Goal: Information Seeking & Learning: Learn about a topic

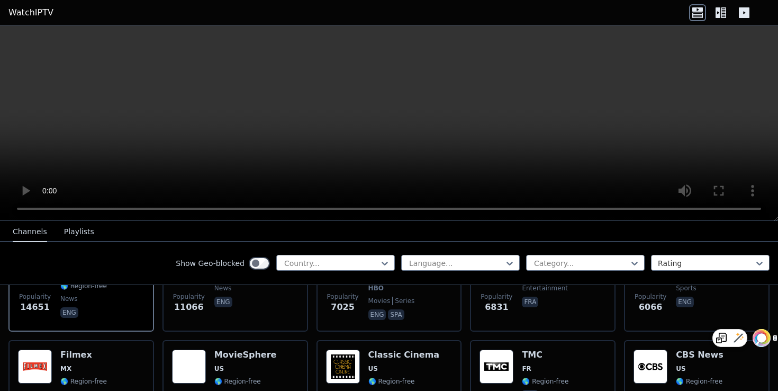
scroll to position [174, 0]
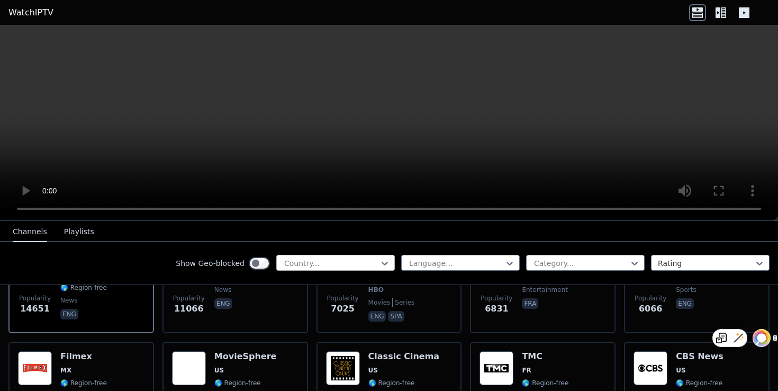
click at [356, 264] on div at bounding box center [331, 263] width 96 height 11
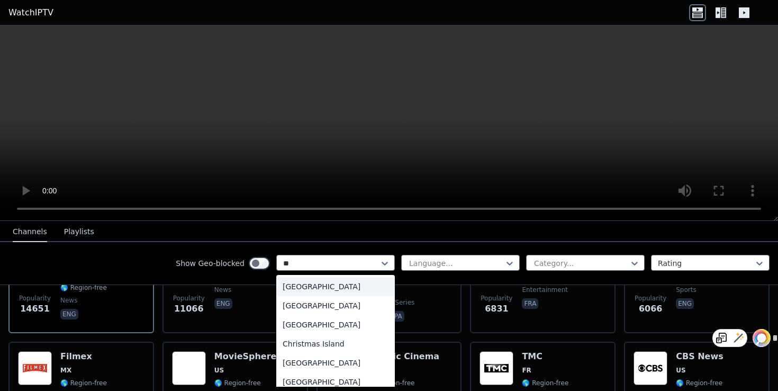
type input "***"
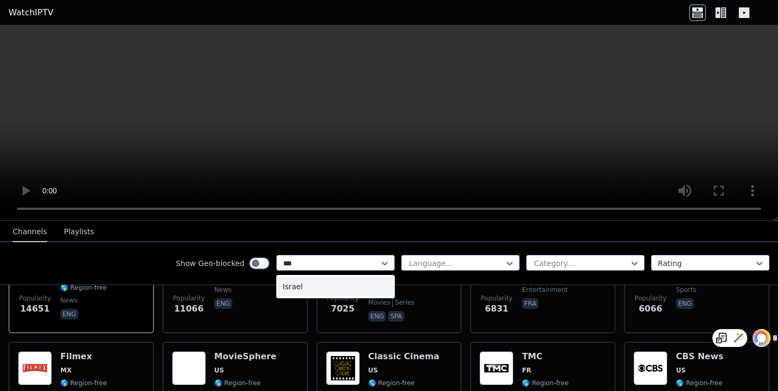
click at [343, 286] on div "Israel" at bounding box center [335, 286] width 119 height 19
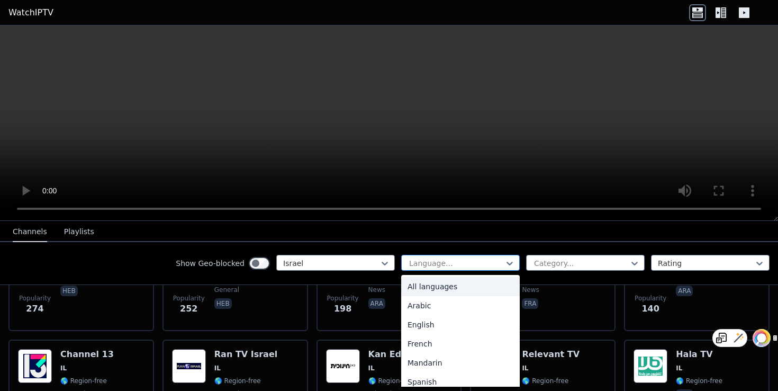
click at [443, 266] on div at bounding box center [456, 263] width 96 height 11
click at [309, 250] on div "Show Geo-blocked Israel All languages, 1 of 22. 22 results available. Use Up an…" at bounding box center [389, 263] width 778 height 43
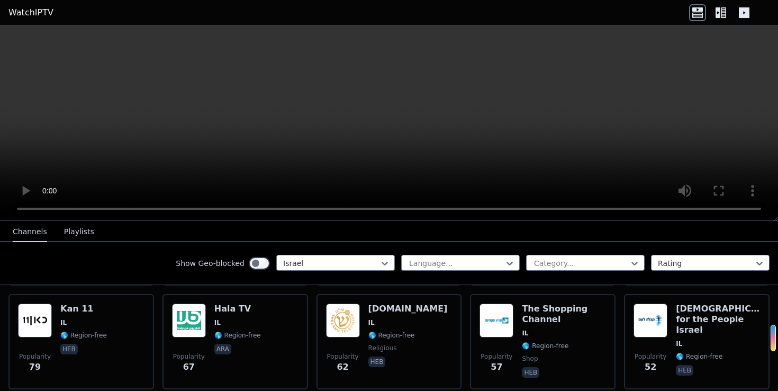
scroll to position [200, 0]
